Goal: Book appointment/travel/reservation

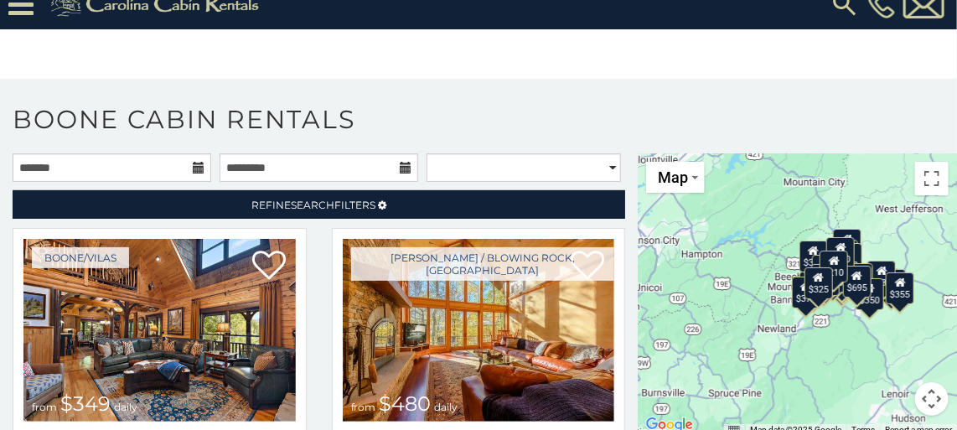
scroll to position [54, 0]
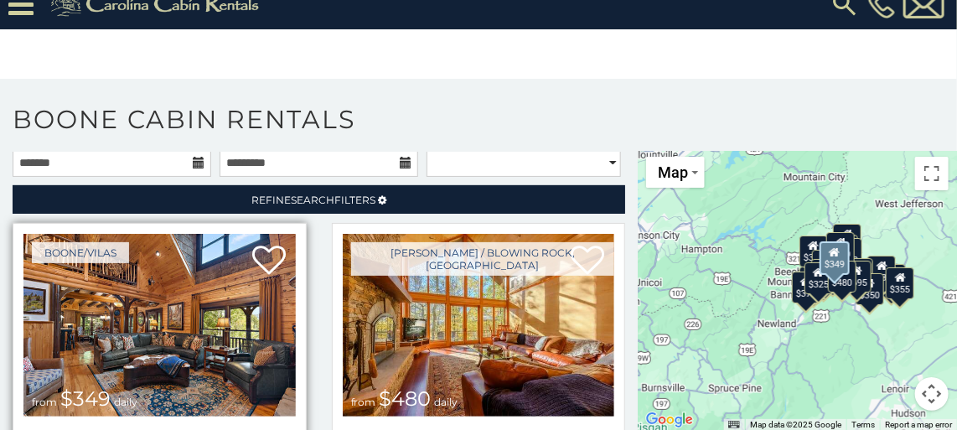
click at [193, 300] on img at bounding box center [159, 325] width 272 height 183
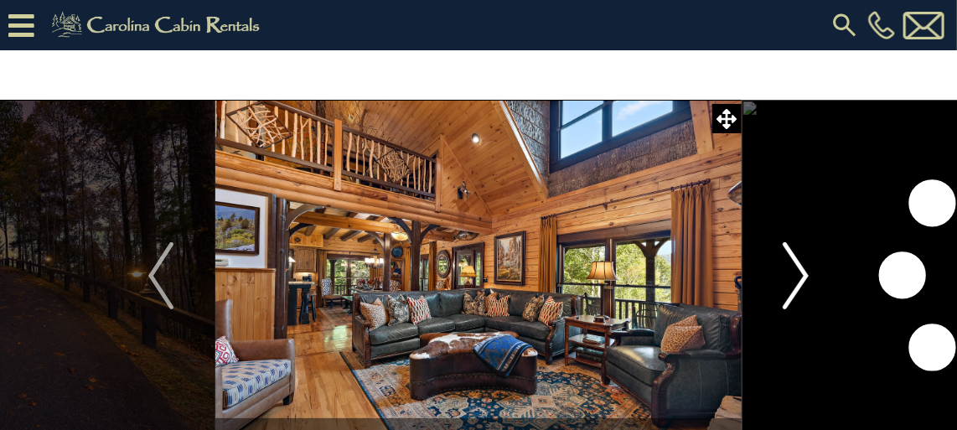
click at [796, 276] on img "Next" at bounding box center [795, 275] width 25 height 67
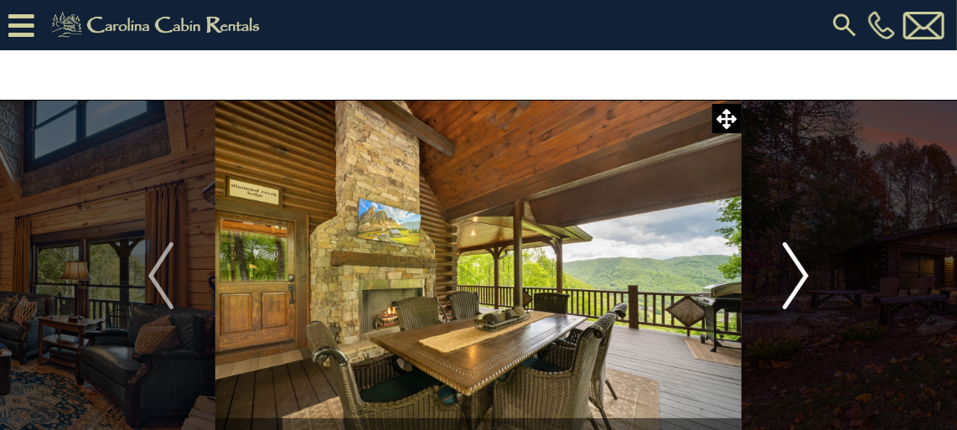
click at [829, 266] on button "Next" at bounding box center [795, 276] width 108 height 352
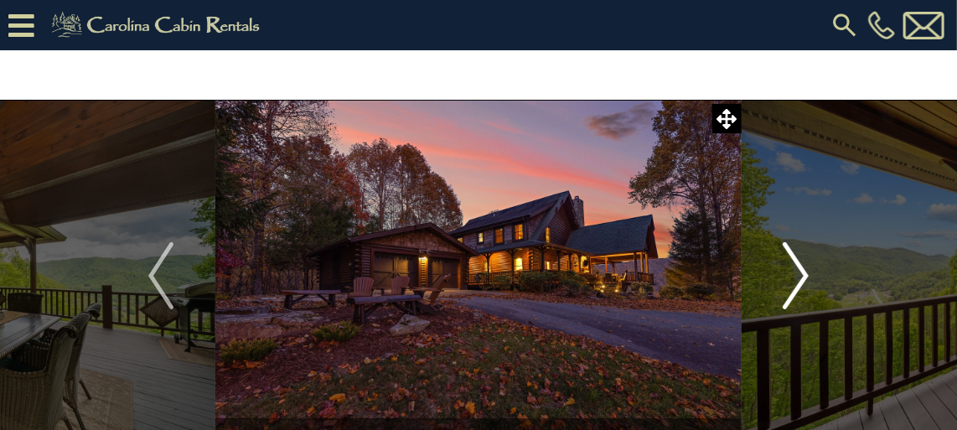
click at [823, 266] on button "Next" at bounding box center [795, 276] width 108 height 352
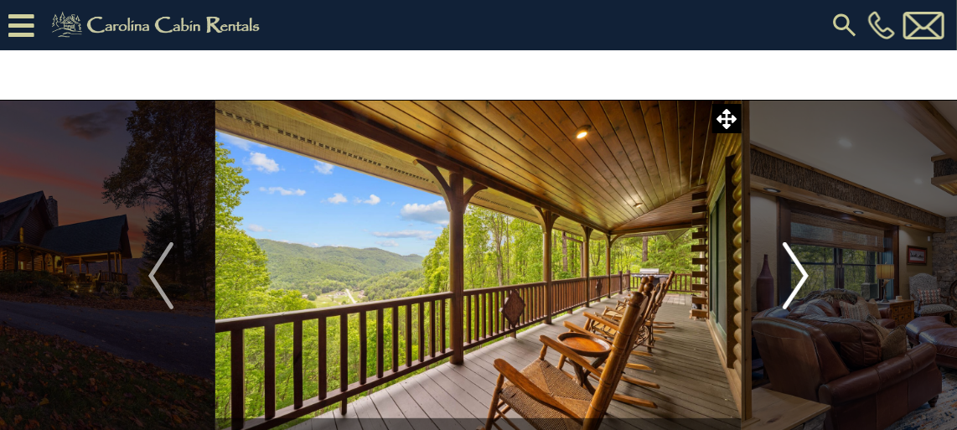
click at [823, 266] on button "Next" at bounding box center [795, 276] width 108 height 352
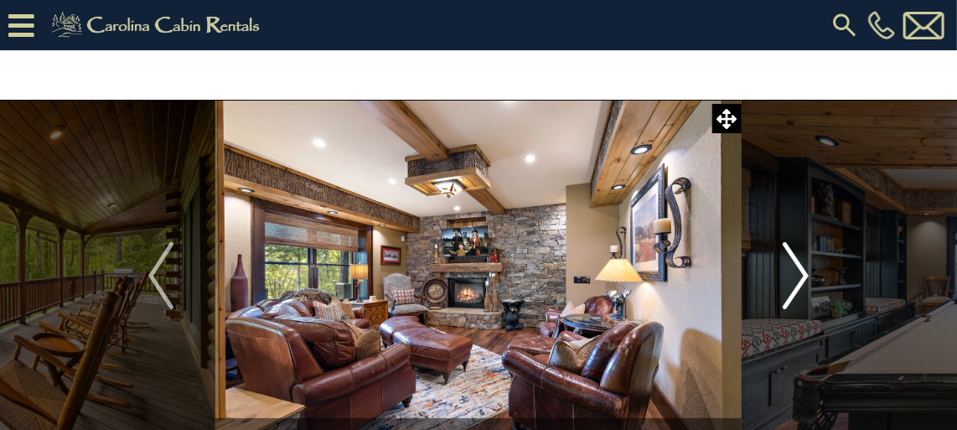
click at [823, 266] on button "Next" at bounding box center [795, 276] width 108 height 352
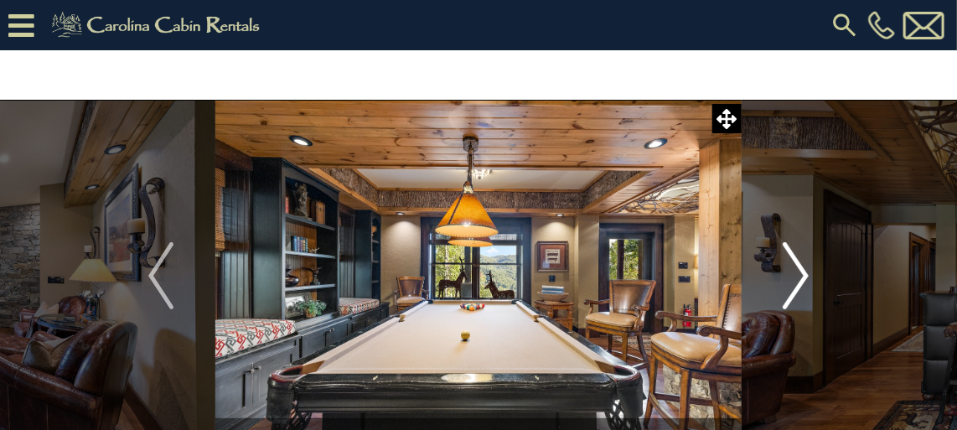
click at [823, 266] on button "Next" at bounding box center [795, 276] width 108 height 352
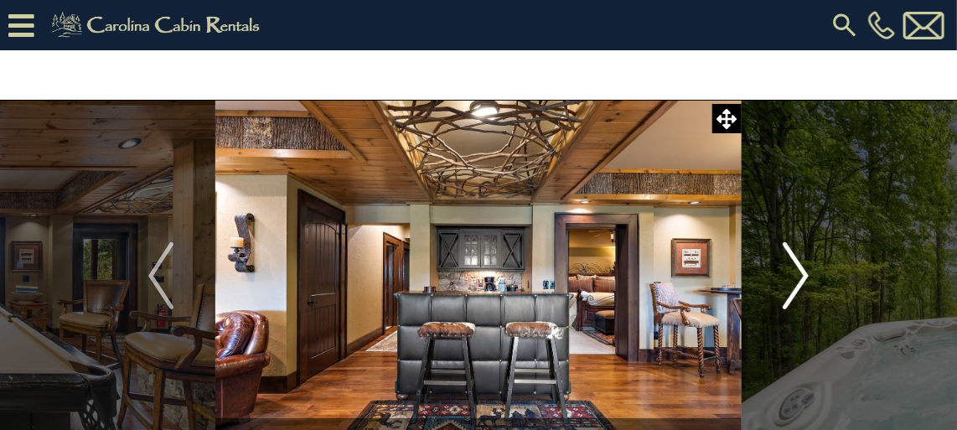
click at [805, 266] on img "Next" at bounding box center [795, 275] width 25 height 67
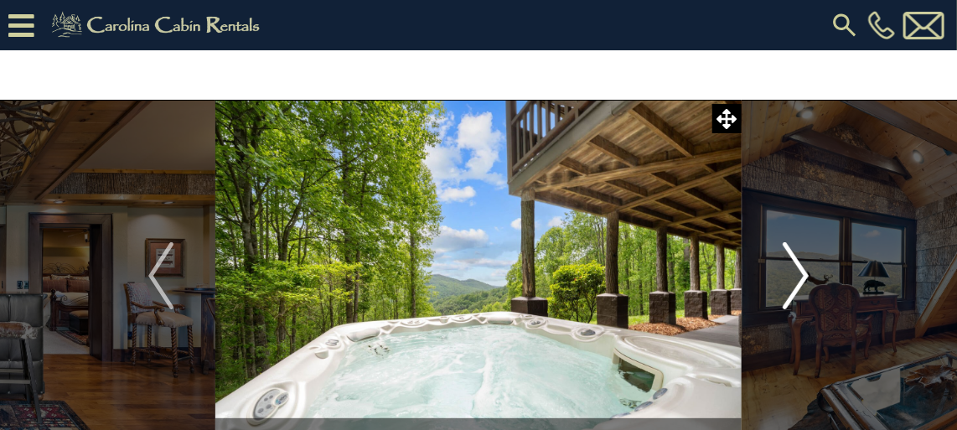
click at [805, 266] on img "Next" at bounding box center [795, 275] width 25 height 67
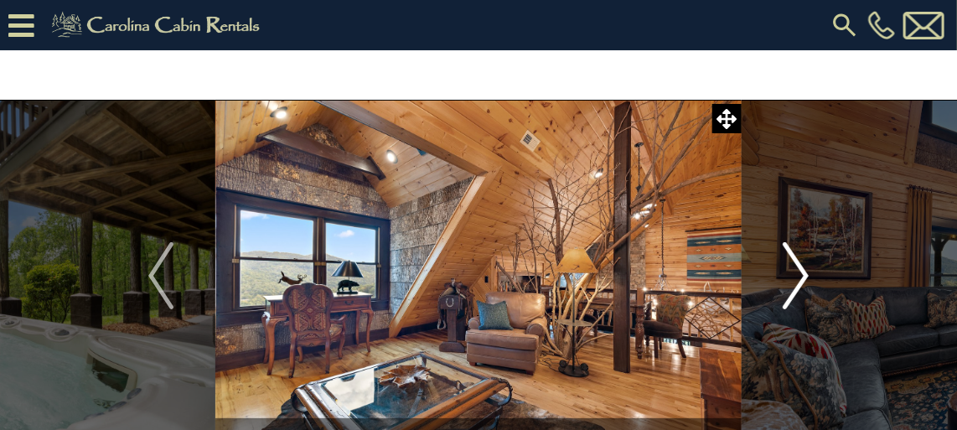
click at [805, 266] on img "Next" at bounding box center [795, 275] width 25 height 67
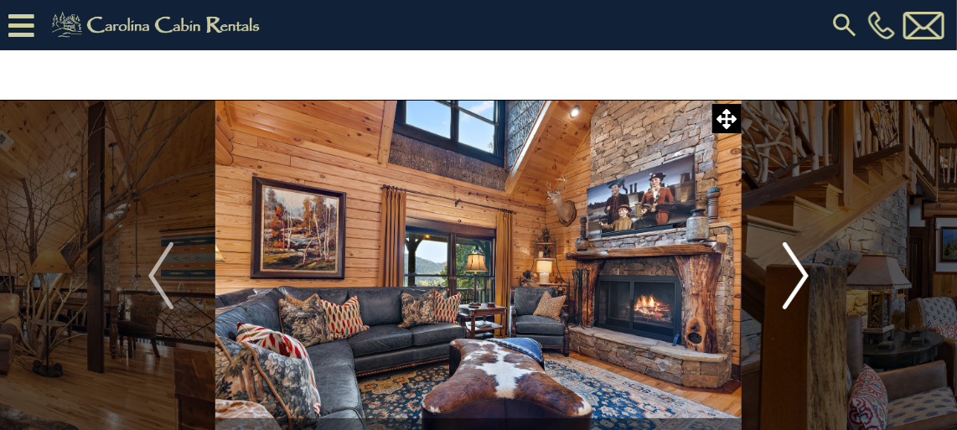
click at [805, 266] on img "Next" at bounding box center [795, 275] width 25 height 67
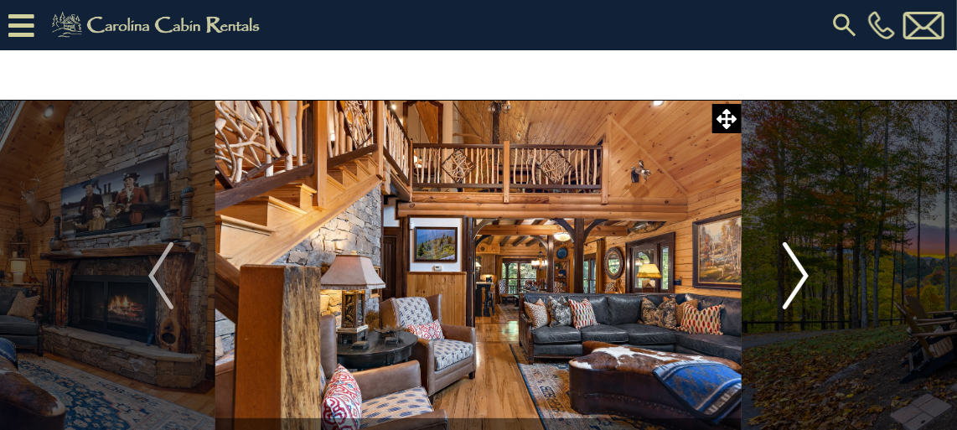
click at [805, 266] on img "Next" at bounding box center [795, 275] width 25 height 67
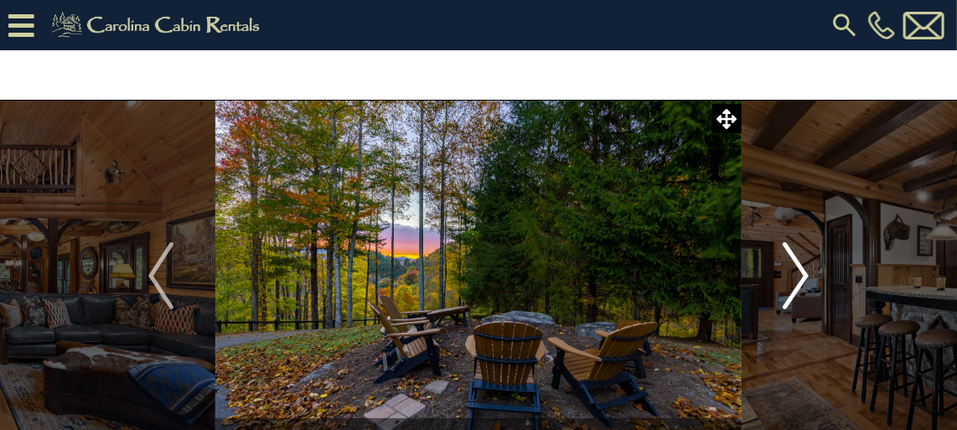
click at [805, 267] on img "Next" at bounding box center [795, 275] width 25 height 67
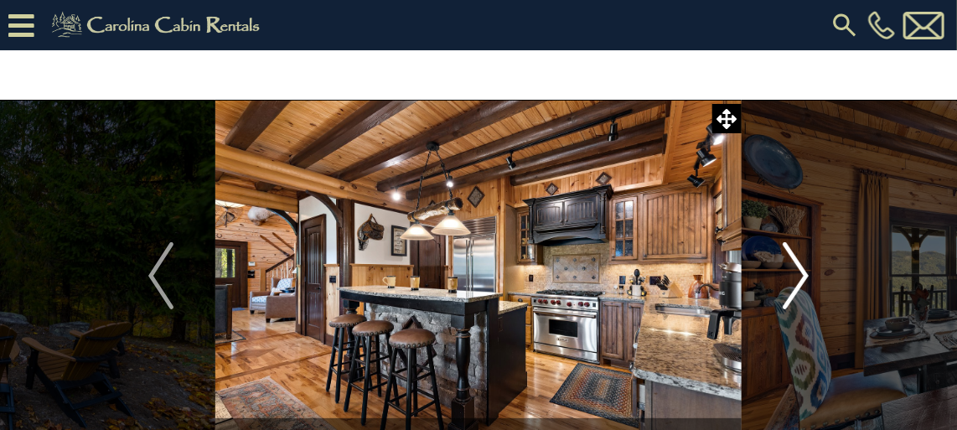
click at [805, 267] on img "Next" at bounding box center [795, 275] width 25 height 67
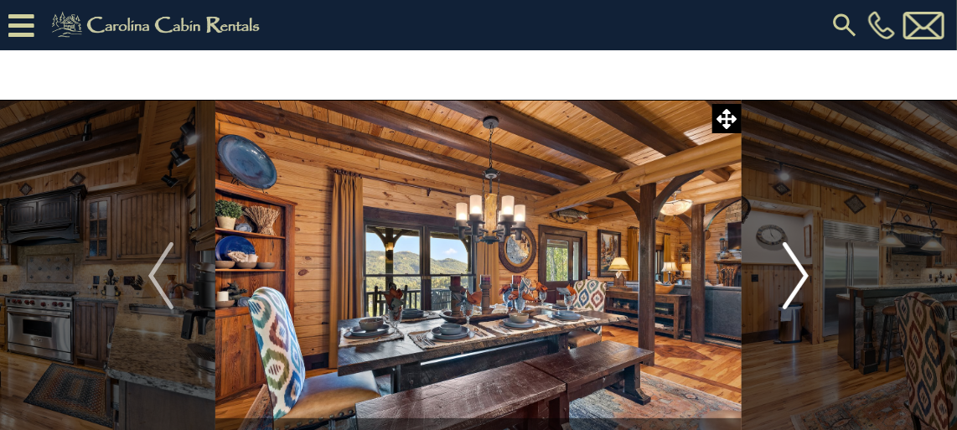
click at [805, 267] on img "Next" at bounding box center [795, 275] width 25 height 67
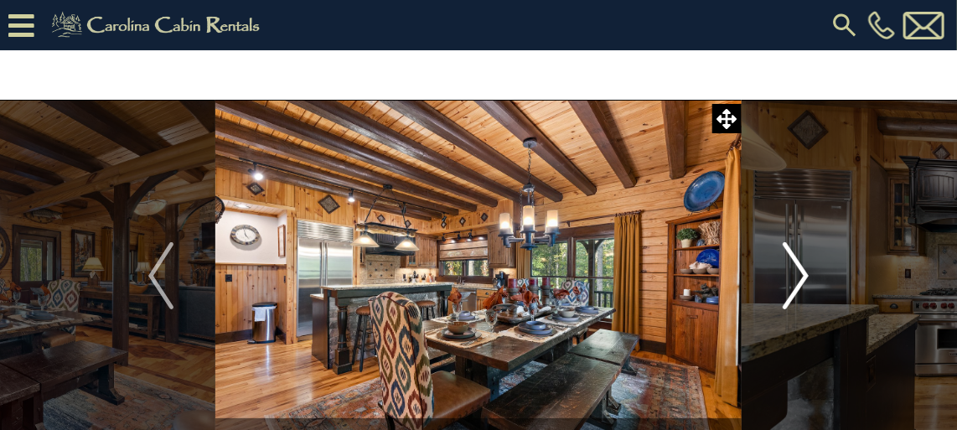
click at [805, 267] on img "Next" at bounding box center [795, 275] width 25 height 67
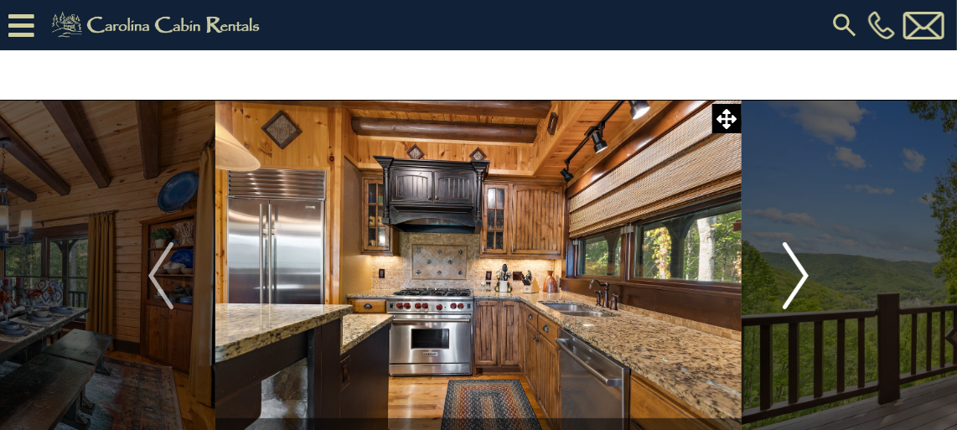
click at [805, 267] on img "Next" at bounding box center [795, 275] width 25 height 67
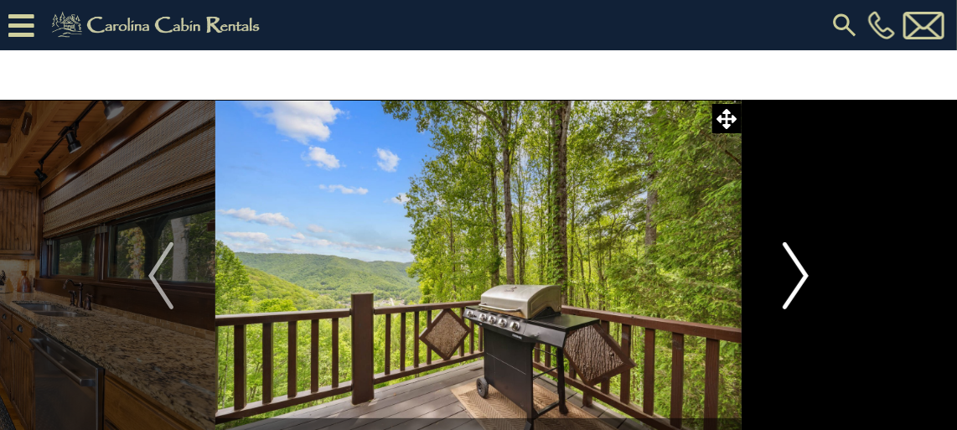
click at [805, 267] on img "Next" at bounding box center [795, 275] width 25 height 67
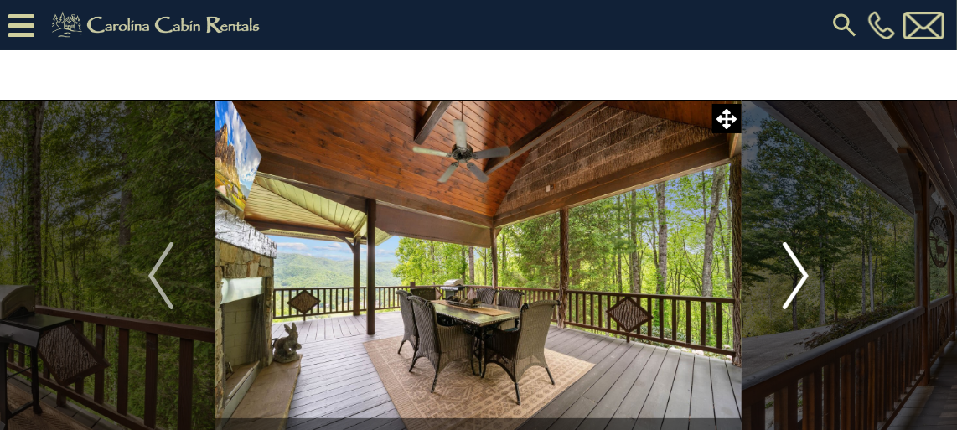
click at [805, 267] on img "Next" at bounding box center [795, 275] width 25 height 67
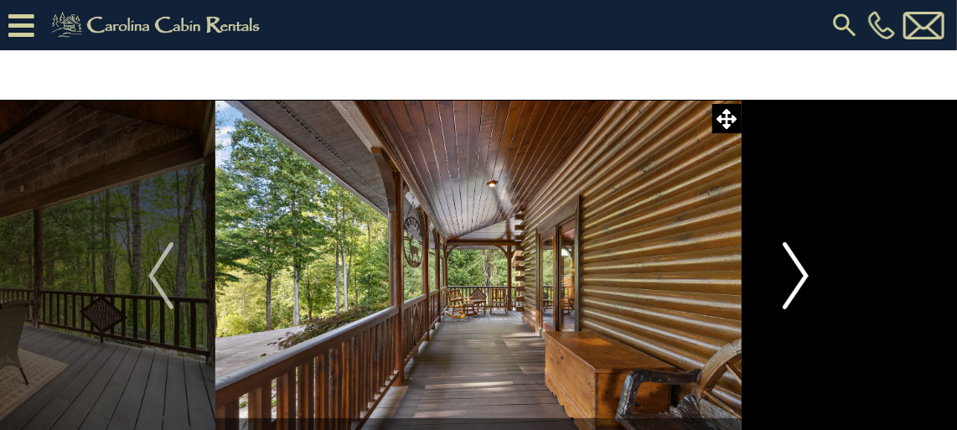
click at [803, 267] on img "Next" at bounding box center [795, 275] width 25 height 67
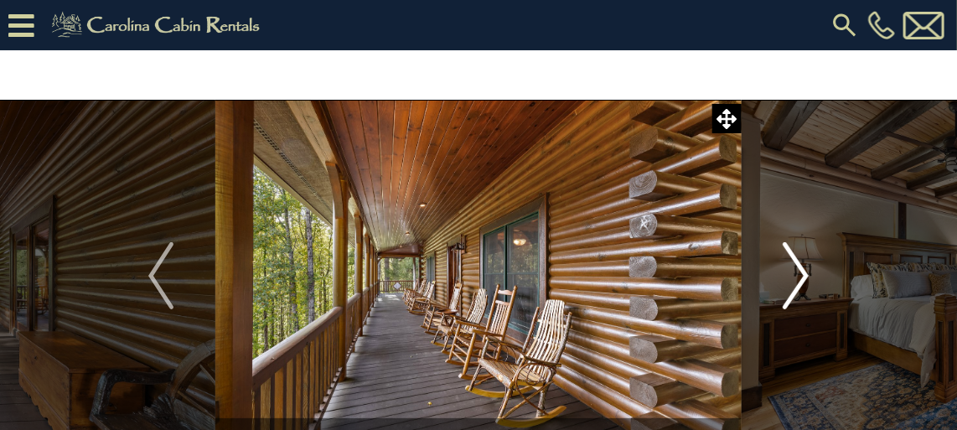
click at [803, 267] on img "Next" at bounding box center [795, 275] width 25 height 67
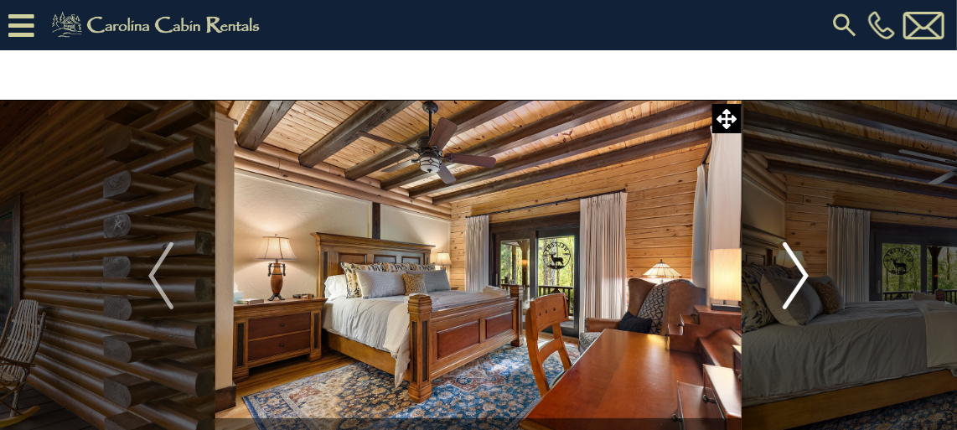
click at [798, 267] on img "Next" at bounding box center [795, 275] width 25 height 67
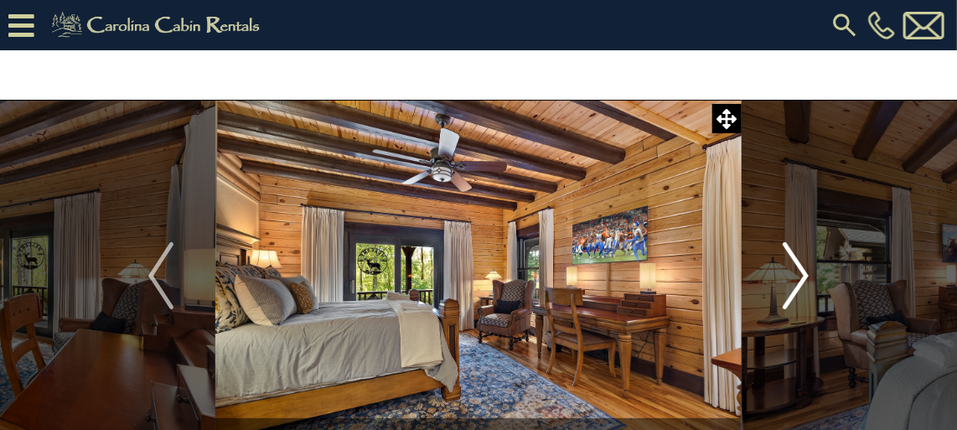
click at [798, 267] on img "Next" at bounding box center [795, 275] width 25 height 67
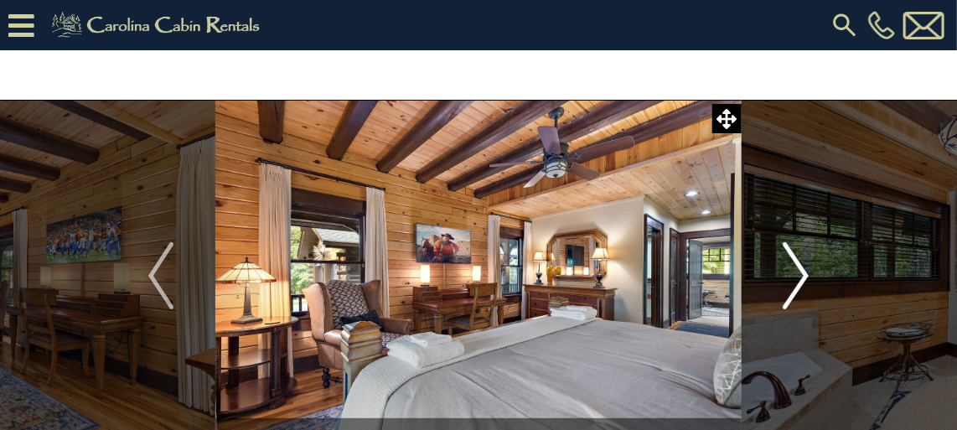
click at [798, 267] on img "Next" at bounding box center [795, 275] width 25 height 67
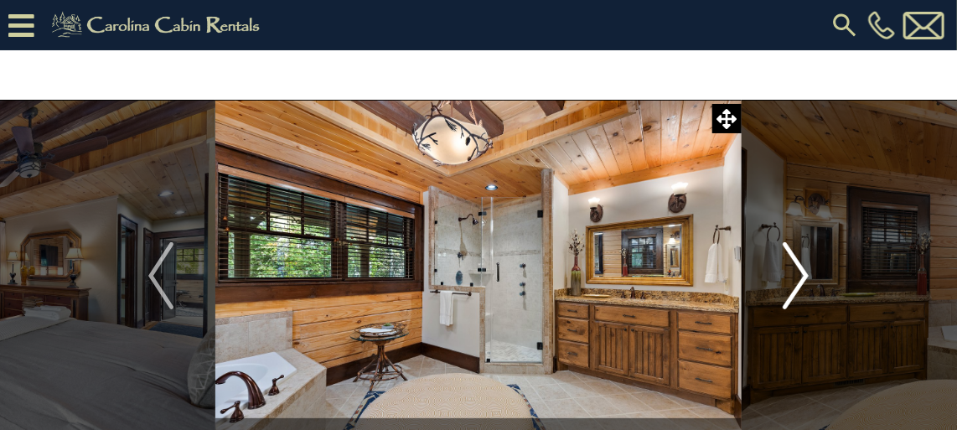
click at [798, 267] on img "Next" at bounding box center [795, 275] width 25 height 67
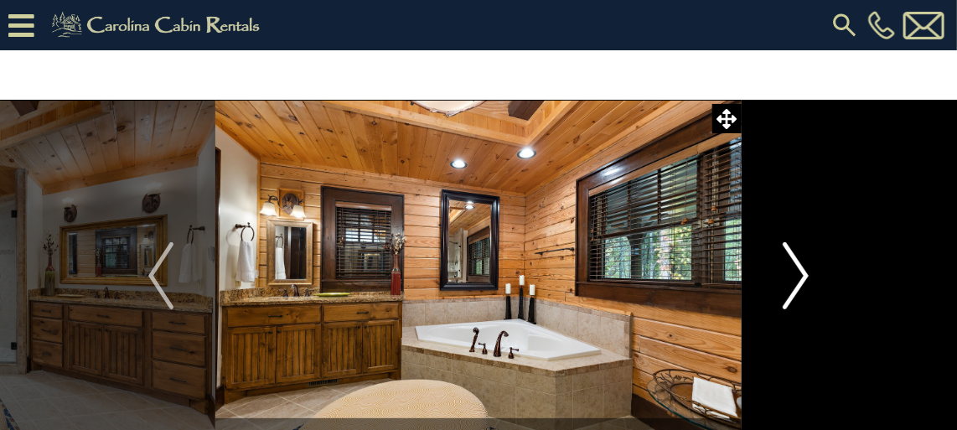
click at [798, 267] on img "Next" at bounding box center [795, 275] width 25 height 67
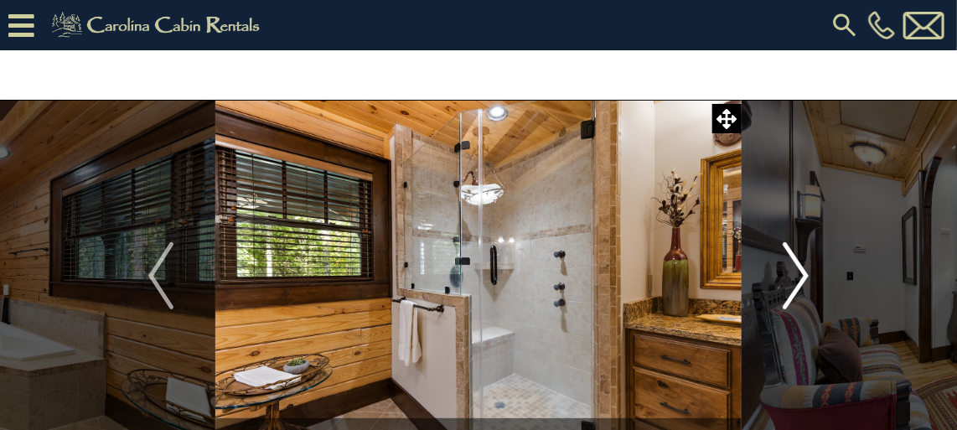
click at [798, 267] on img "Next" at bounding box center [795, 275] width 25 height 67
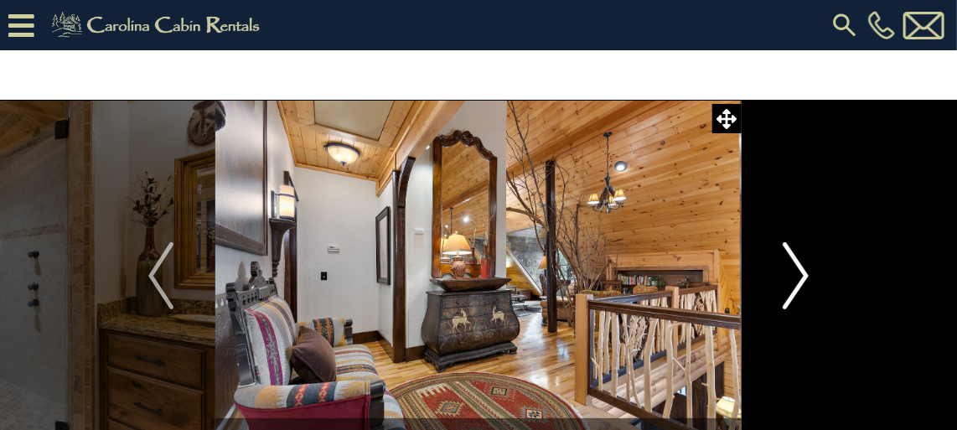
click at [798, 267] on img "Next" at bounding box center [795, 275] width 25 height 67
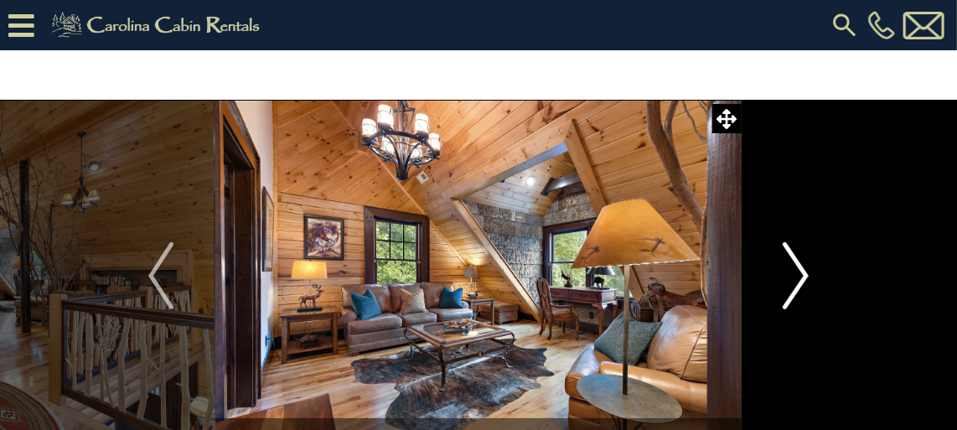
click at [798, 267] on img "Next" at bounding box center [795, 275] width 25 height 67
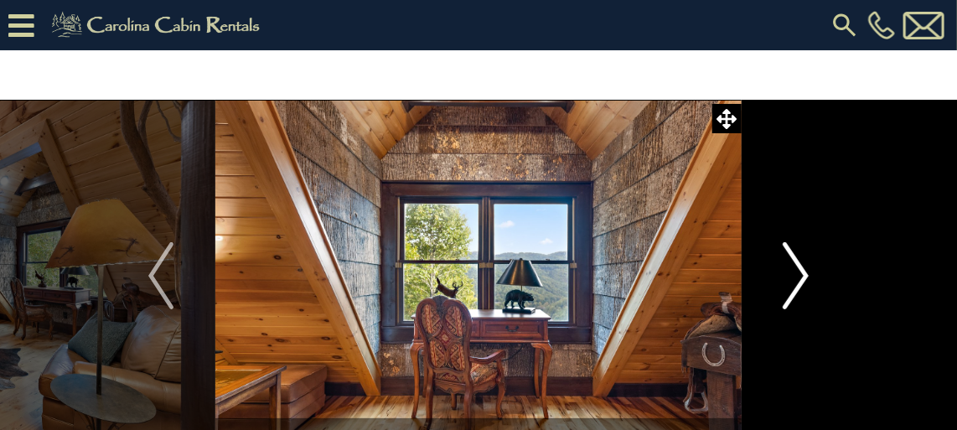
click at [798, 267] on img "Next" at bounding box center [795, 275] width 25 height 67
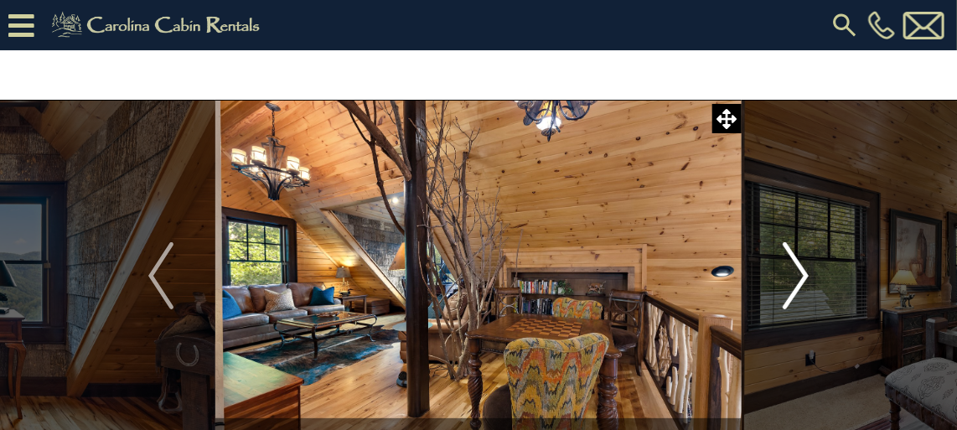
click at [798, 267] on img "Next" at bounding box center [795, 275] width 25 height 67
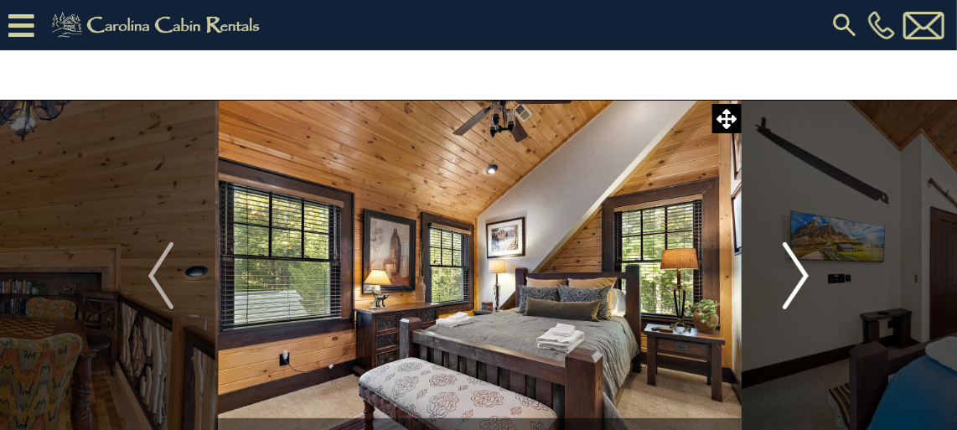
click at [798, 267] on img "Next" at bounding box center [795, 275] width 25 height 67
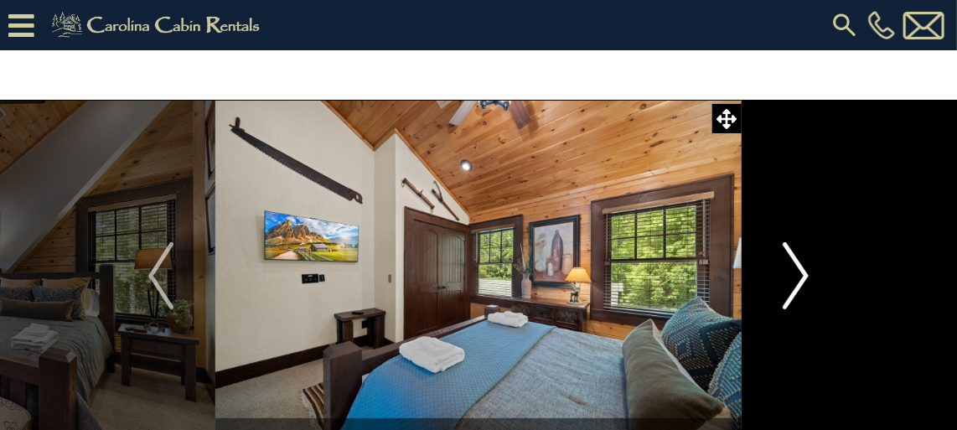
click at [798, 267] on img "Next" at bounding box center [795, 275] width 25 height 67
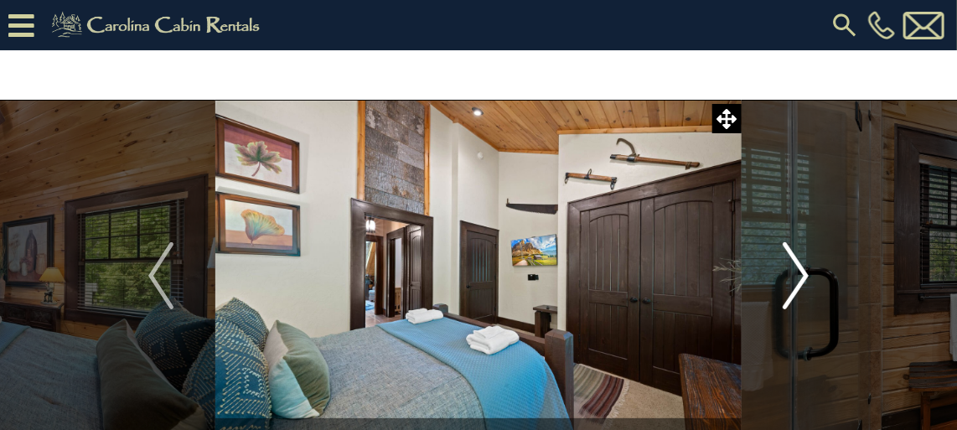
click at [798, 267] on img "Next" at bounding box center [795, 275] width 25 height 67
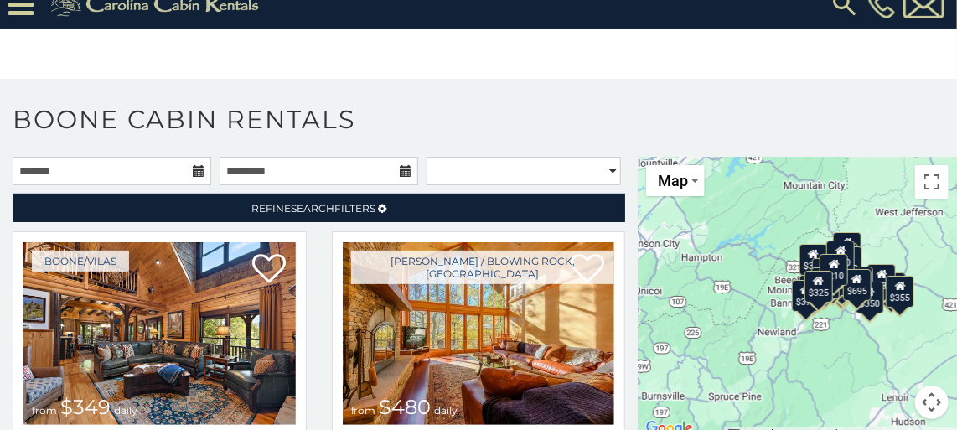
scroll to position [54, 0]
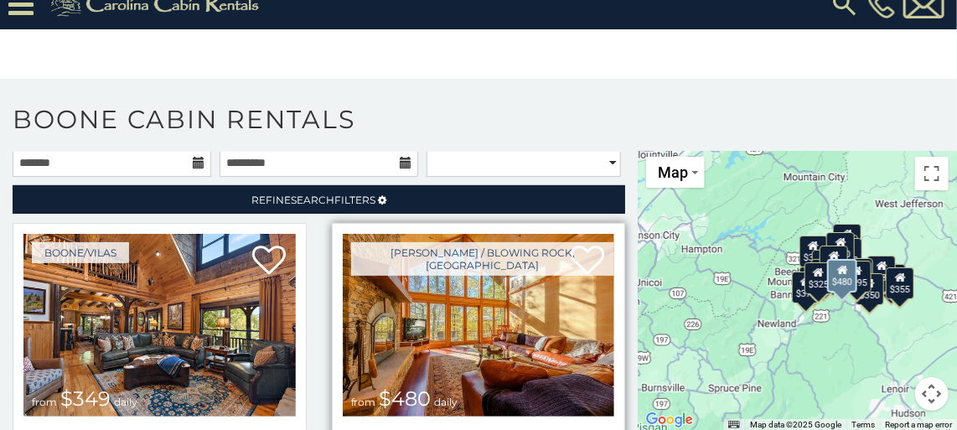
click at [469, 271] on img at bounding box center [479, 325] width 272 height 183
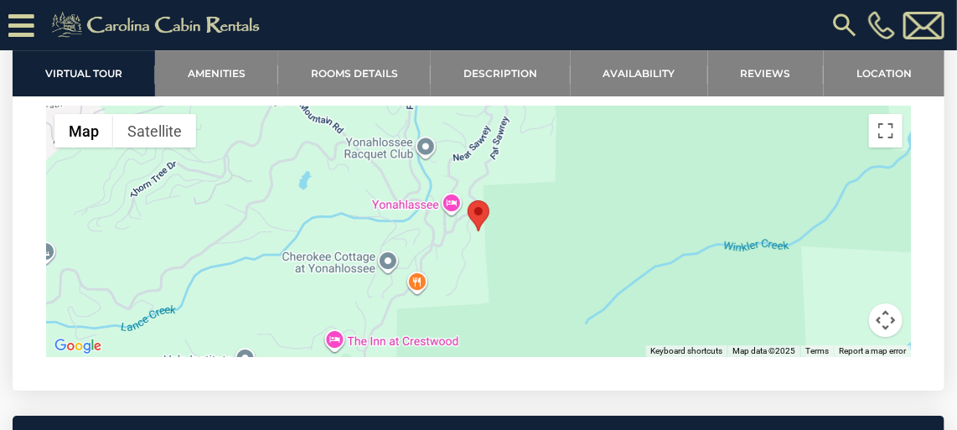
scroll to position [4214, 0]
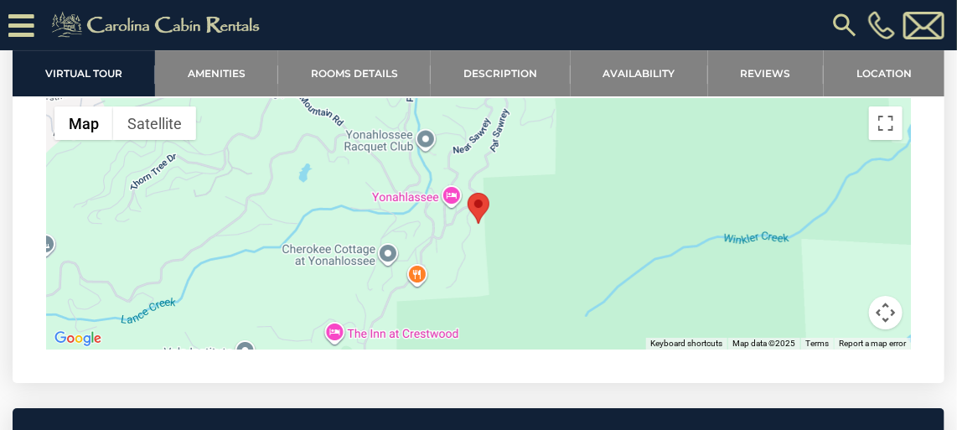
click at [410, 174] on div at bounding box center [478, 223] width 864 height 251
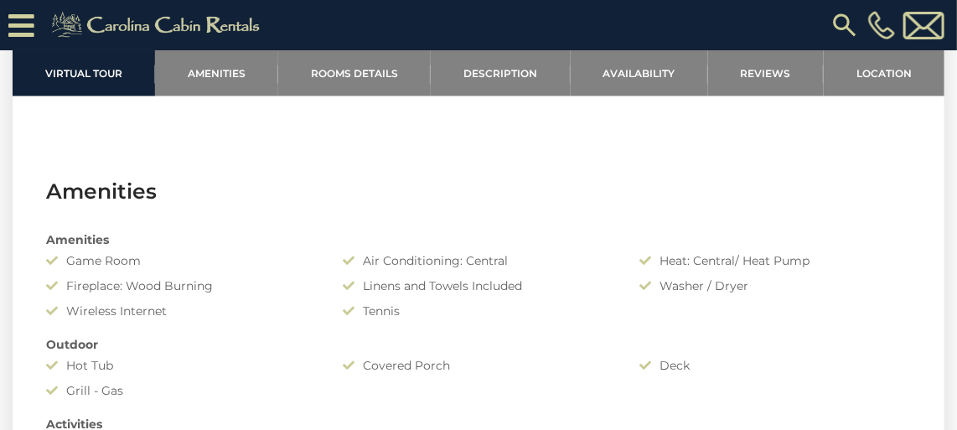
scroll to position [0, 0]
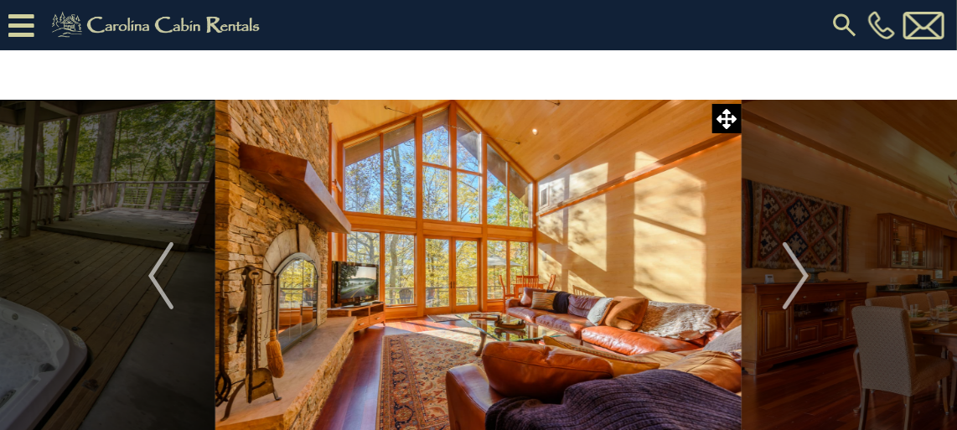
click at [28, 27] on icon at bounding box center [21, 25] width 26 height 29
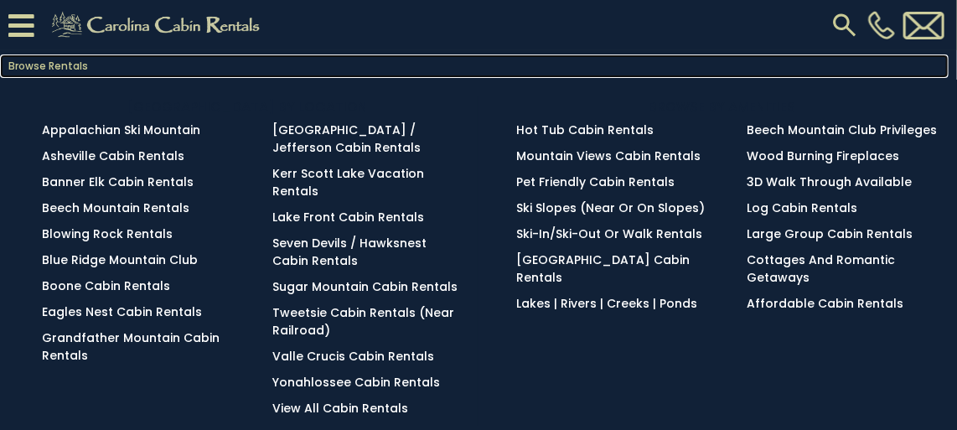
click at [54, 67] on link "Browse Rentals" at bounding box center [474, 65] width 948 height 23
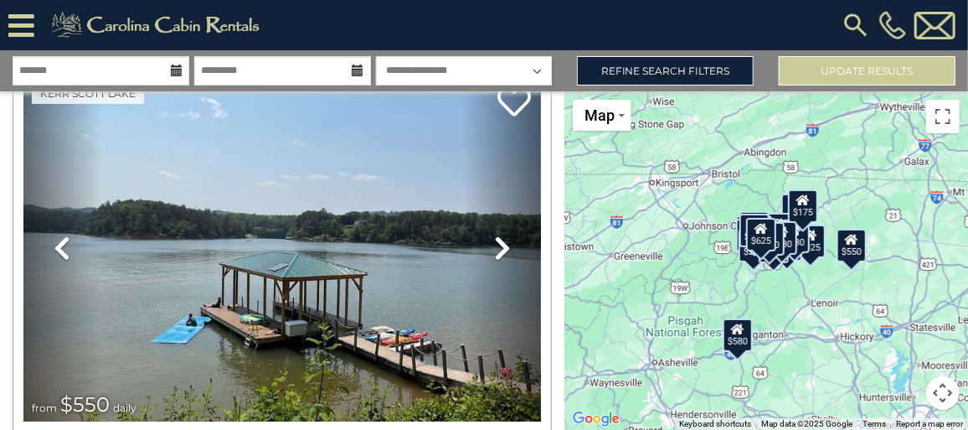
scroll to position [5553, 0]
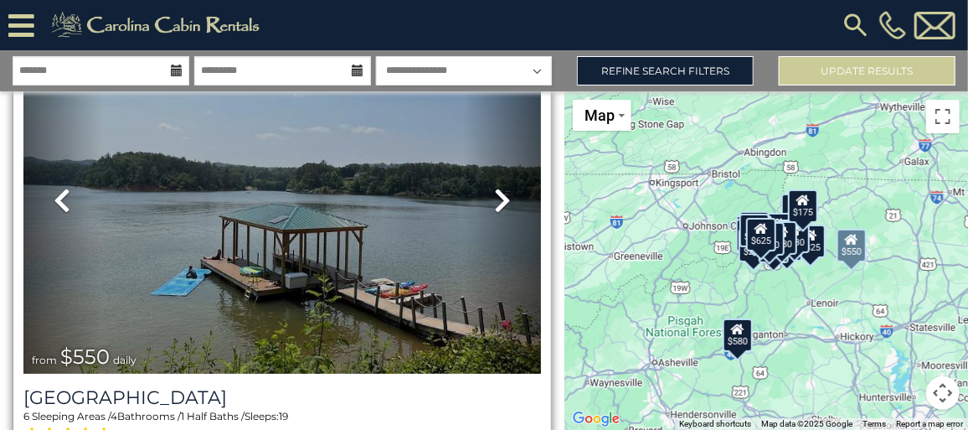
click at [494, 187] on icon at bounding box center [502, 200] width 17 height 27
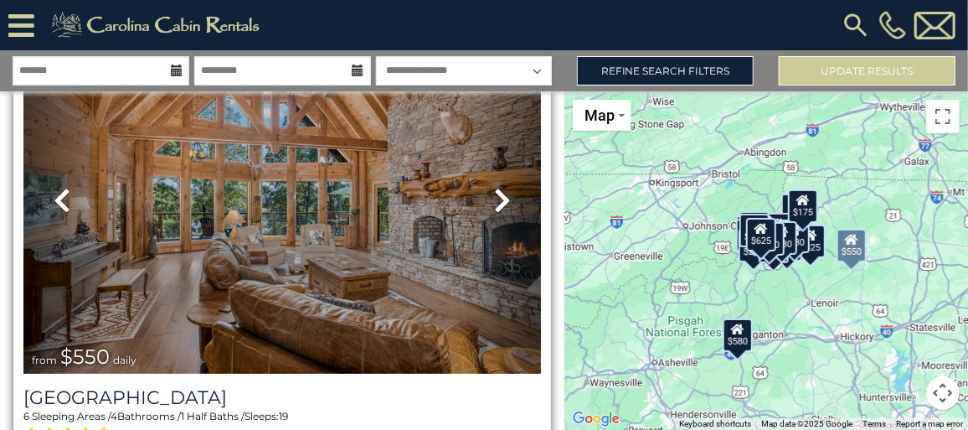
click at [499, 187] on icon at bounding box center [502, 200] width 17 height 27
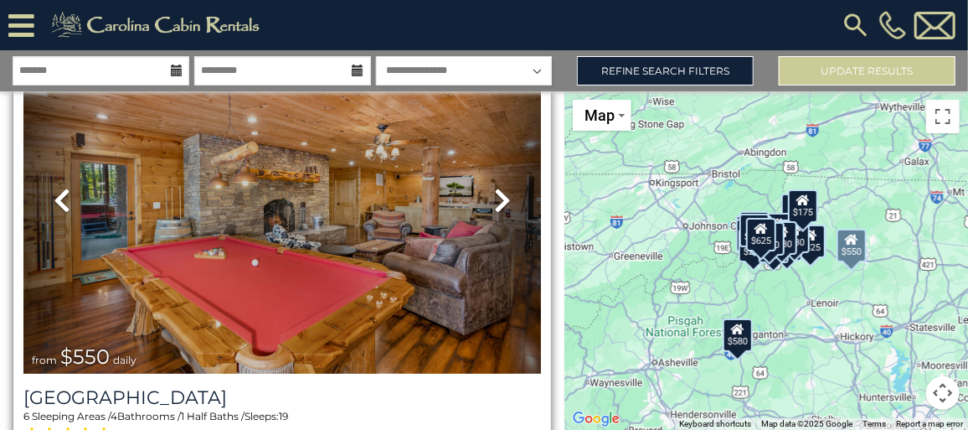
click at [496, 187] on icon at bounding box center [502, 200] width 17 height 27
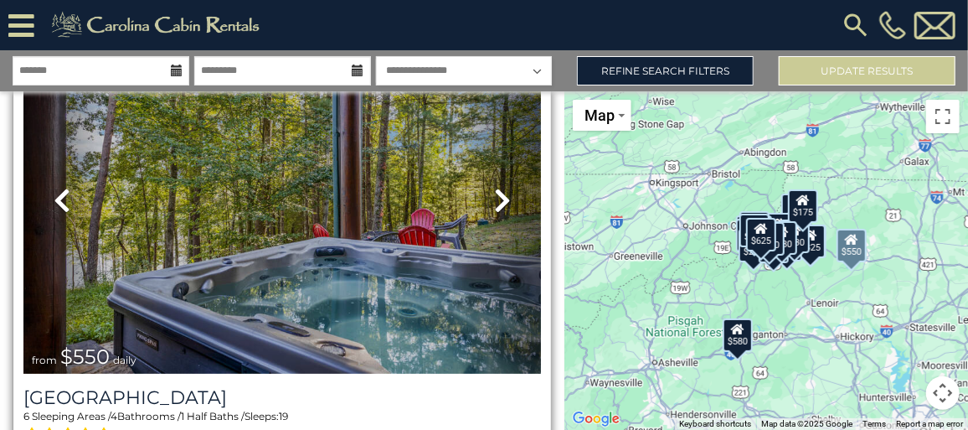
click at [498, 187] on icon at bounding box center [502, 200] width 17 height 27
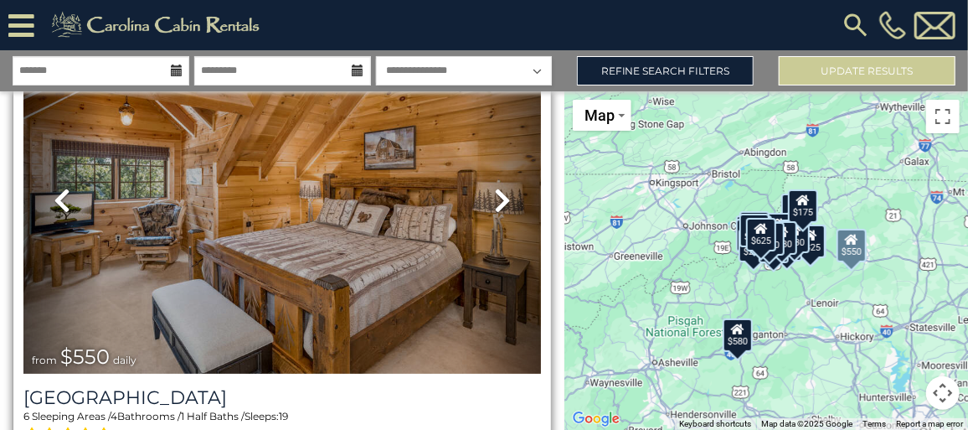
click at [498, 187] on icon at bounding box center [502, 200] width 17 height 27
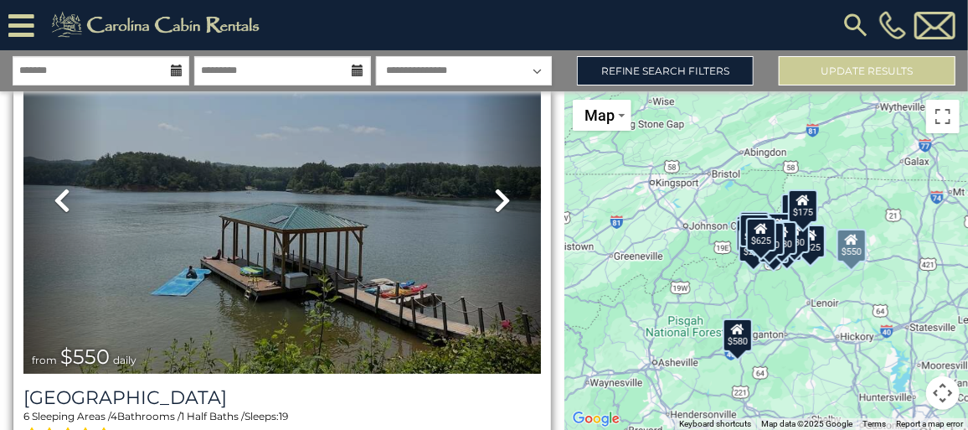
click at [498, 187] on icon at bounding box center [502, 200] width 17 height 27
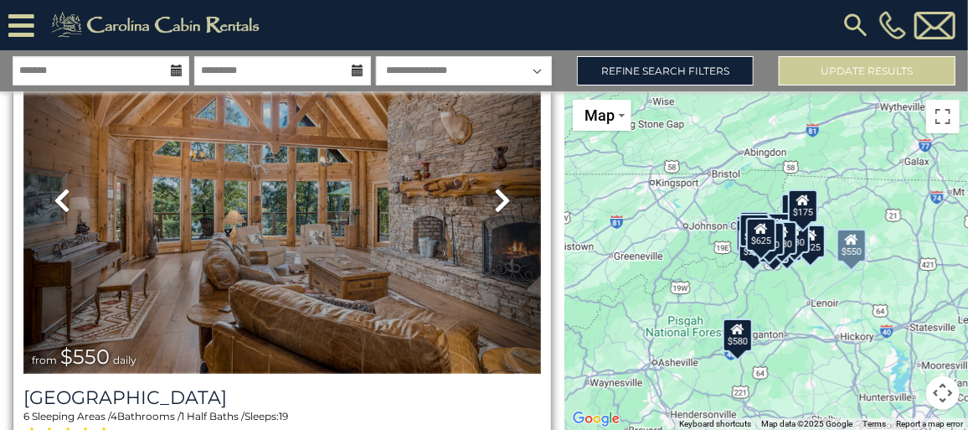
click at [351, 217] on img at bounding box center [282, 200] width 518 height 347
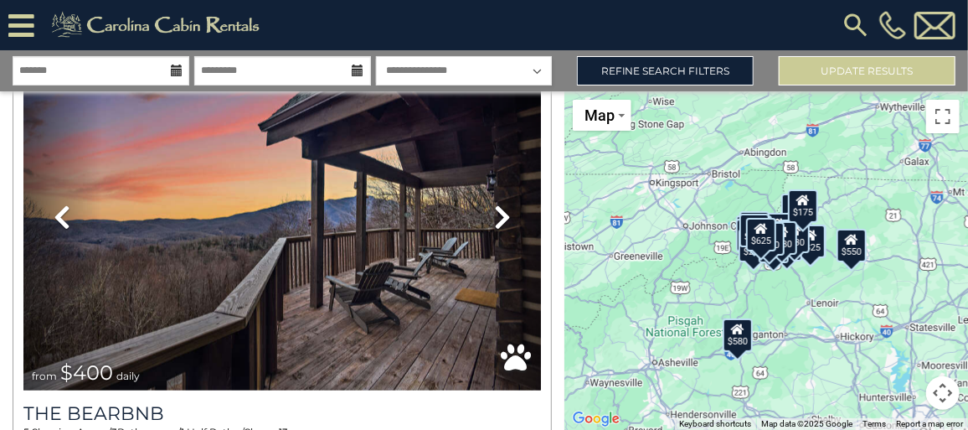
scroll to position [14434, 0]
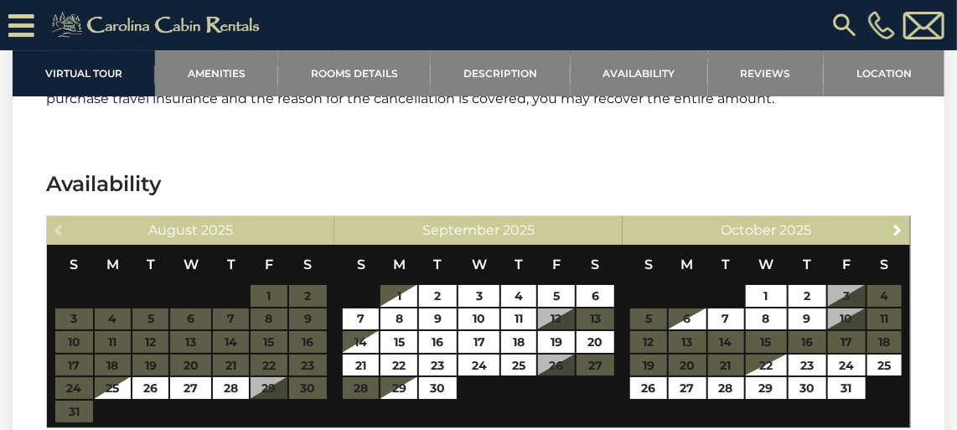
scroll to position [4312, 0]
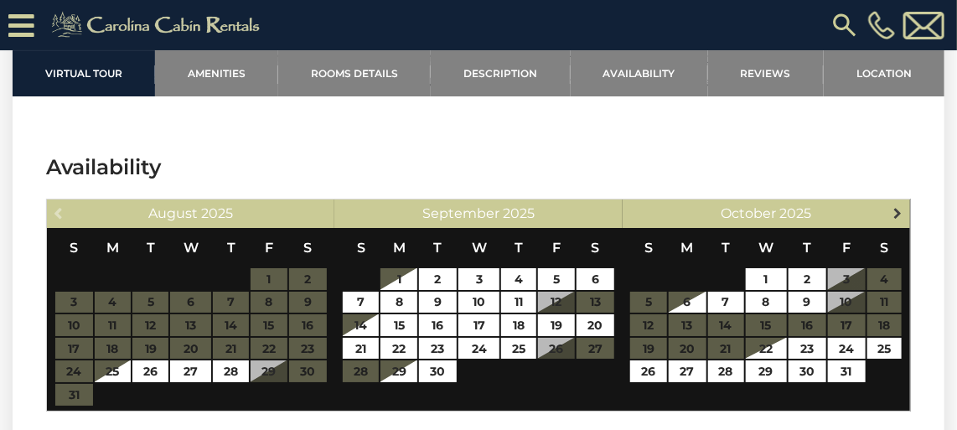
click at [898, 206] on span "Next" at bounding box center [896, 212] width 13 height 13
